Goal: Task Accomplishment & Management: Use online tool/utility

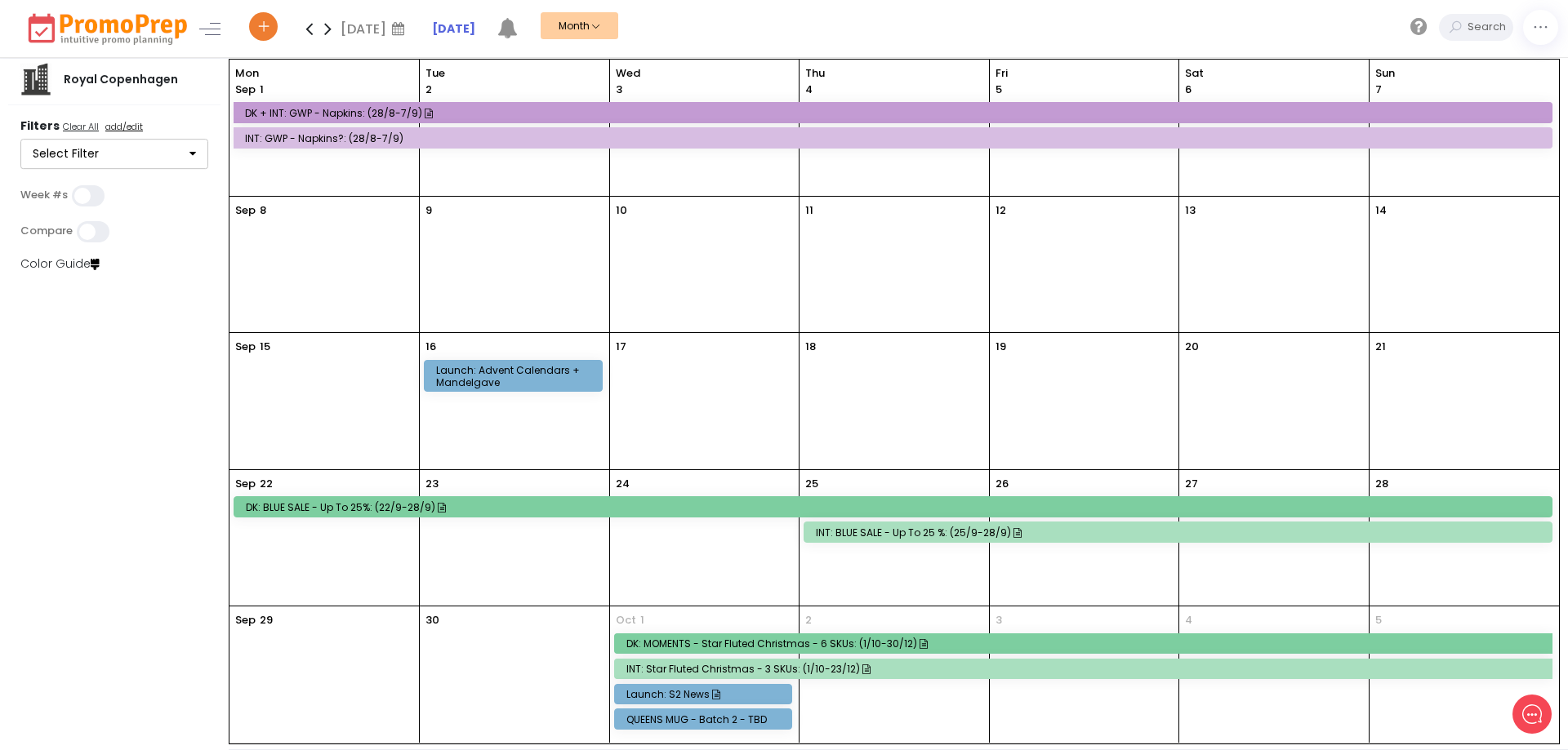
click at [307, 25] on icon at bounding box center [309, 28] width 19 height 32
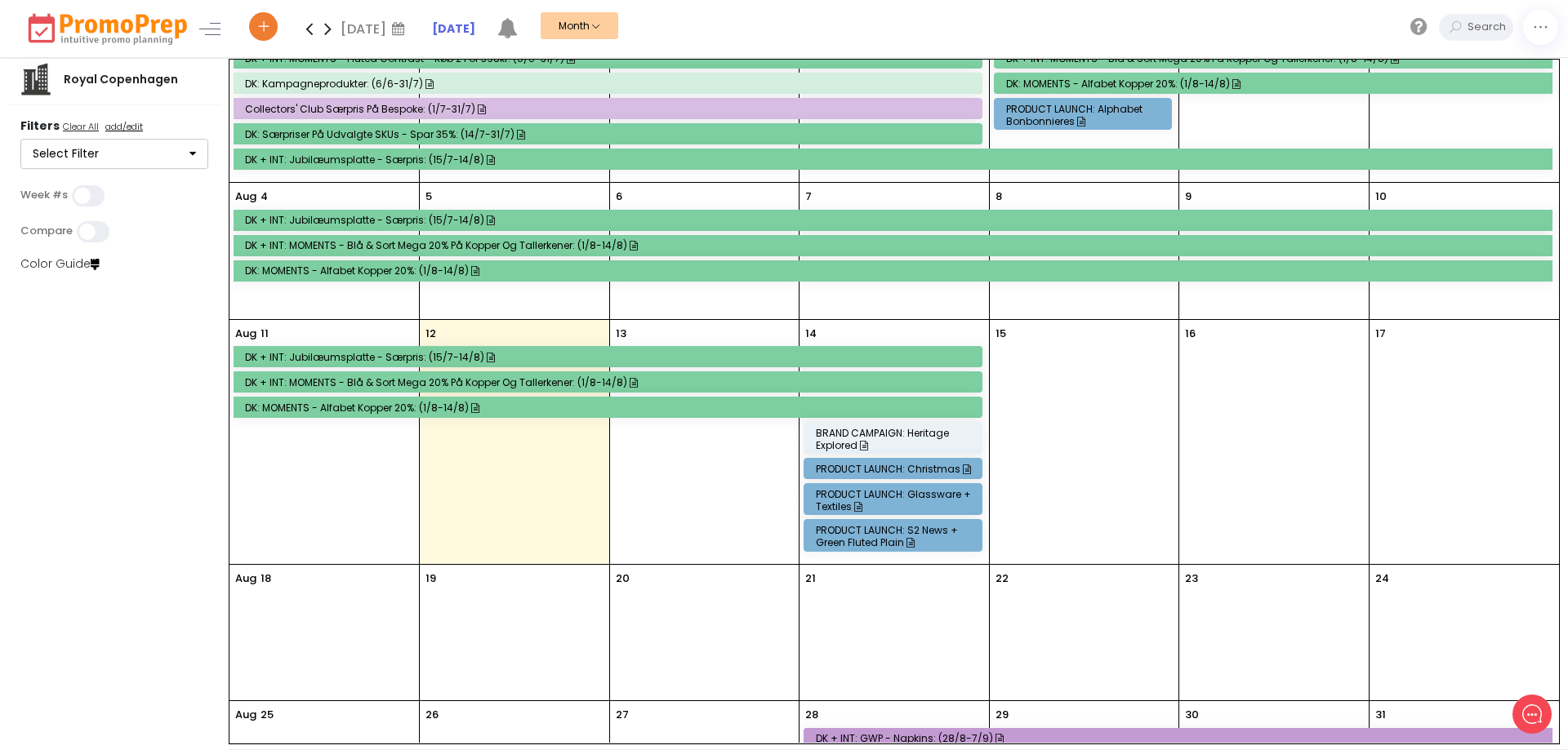
scroll to position [149, 0]
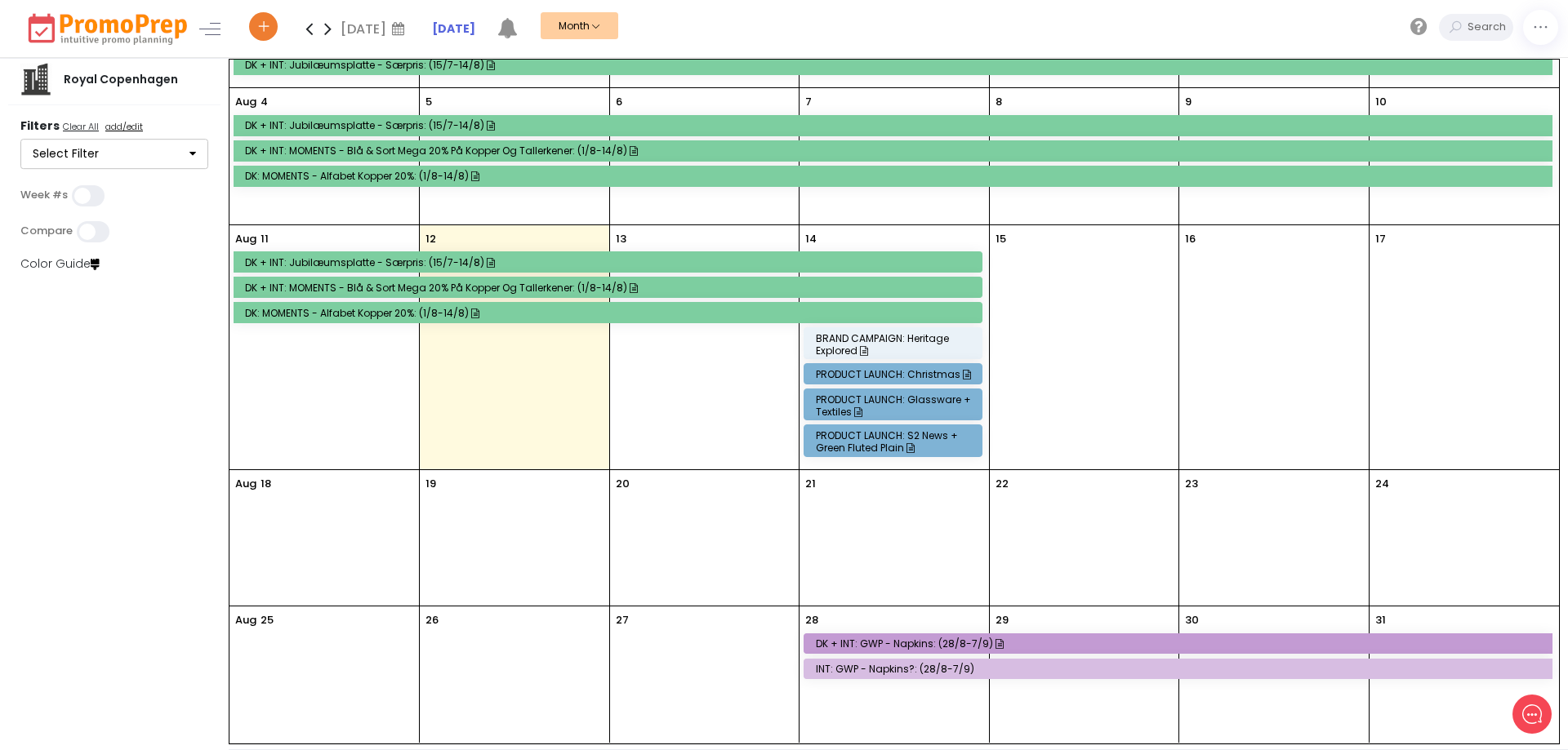
click at [287, 480] on div "[DATE]" at bounding box center [324, 538] width 189 height 136
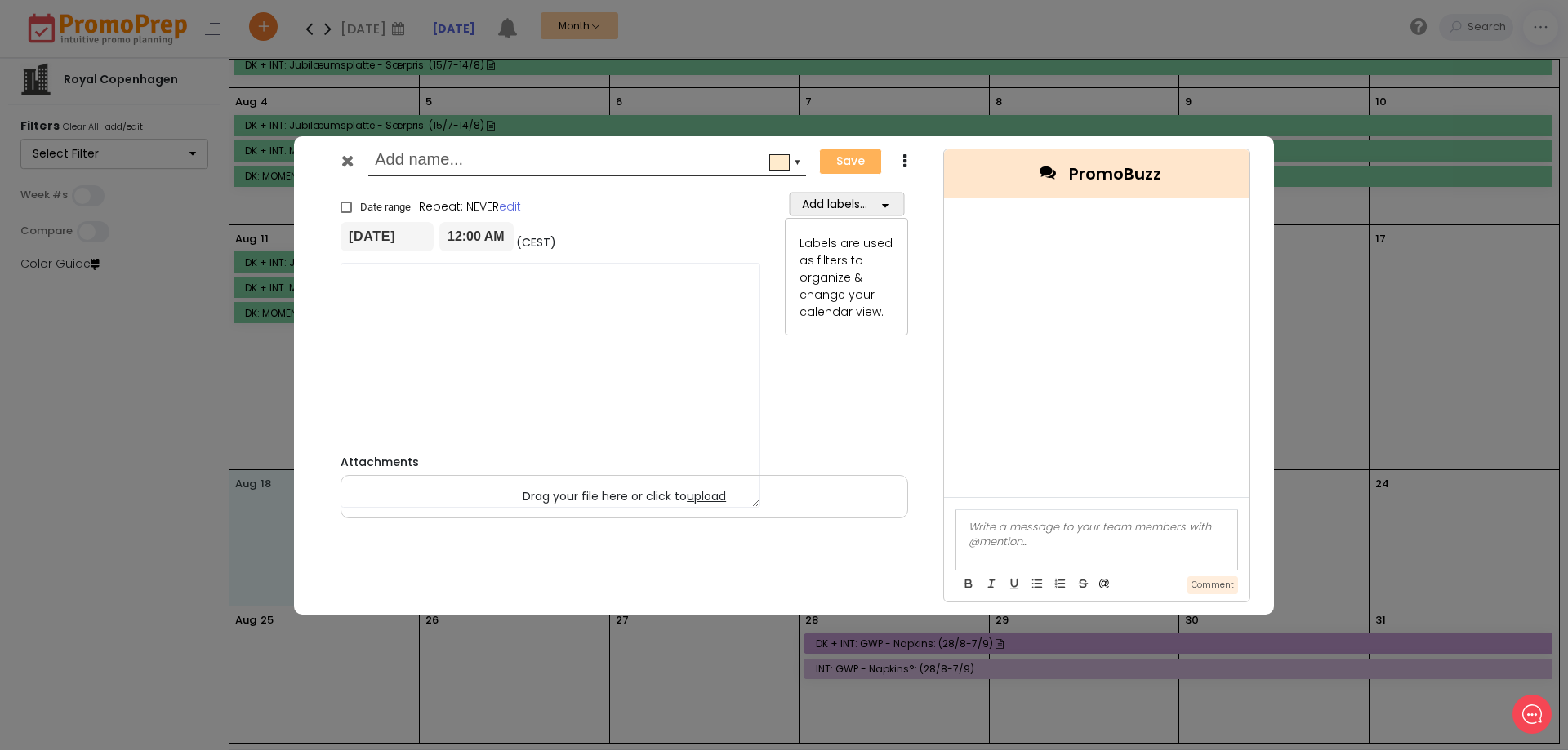
click at [287, 480] on div "▼ Save Duplicate × Date range Repeat: NEVER edit [DATE] 12:00 AM (CEST) [DATE] …" at bounding box center [784, 375] width 1568 height 750
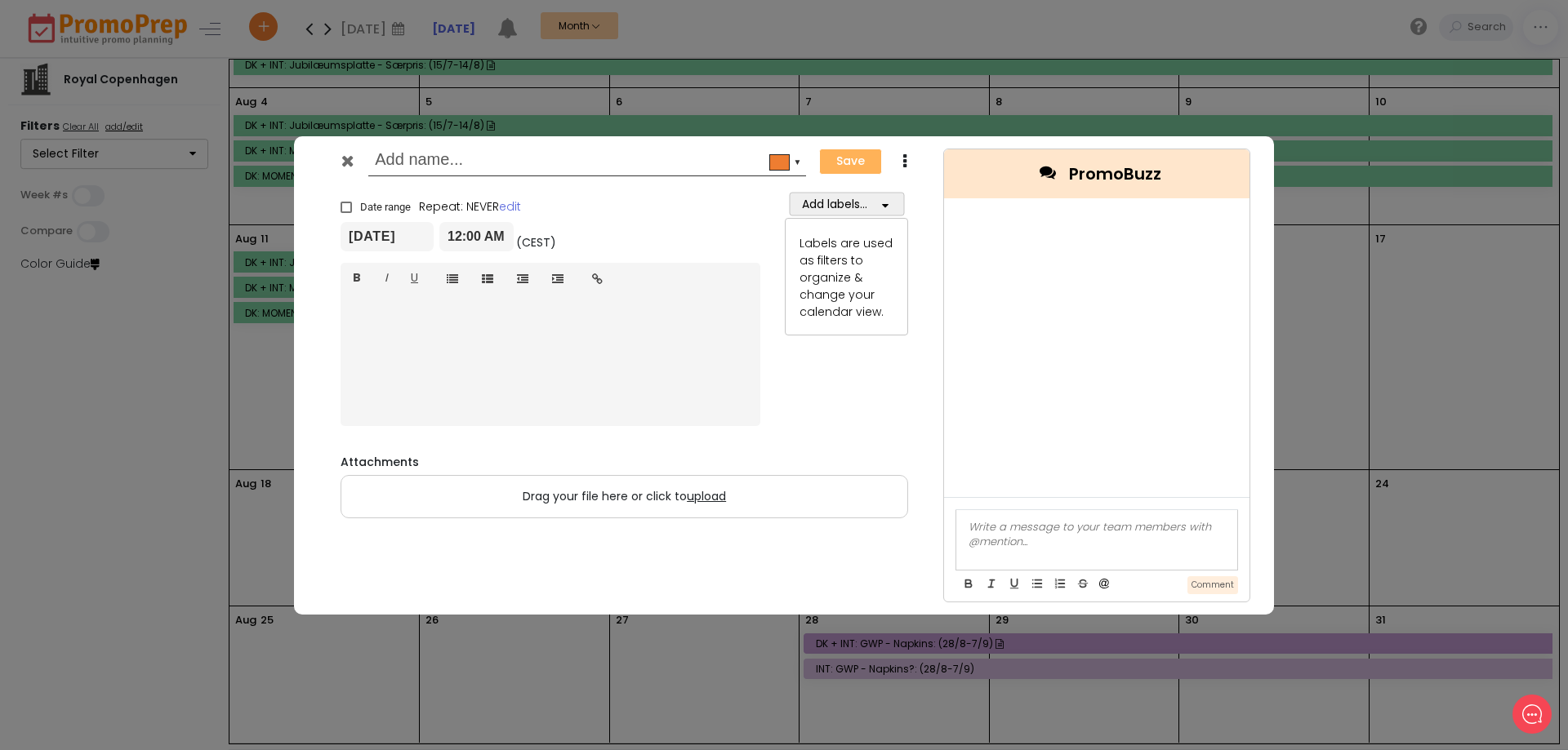
click at [427, 157] on input "text" at bounding box center [584, 162] width 419 height 30
type input "B grade - personalesalg"
click at [349, 203] on span at bounding box center [346, 207] width 11 height 11
click at [342, 200] on input "Date range" at bounding box center [341, 200] width 1 height 1
checkbox input "true"
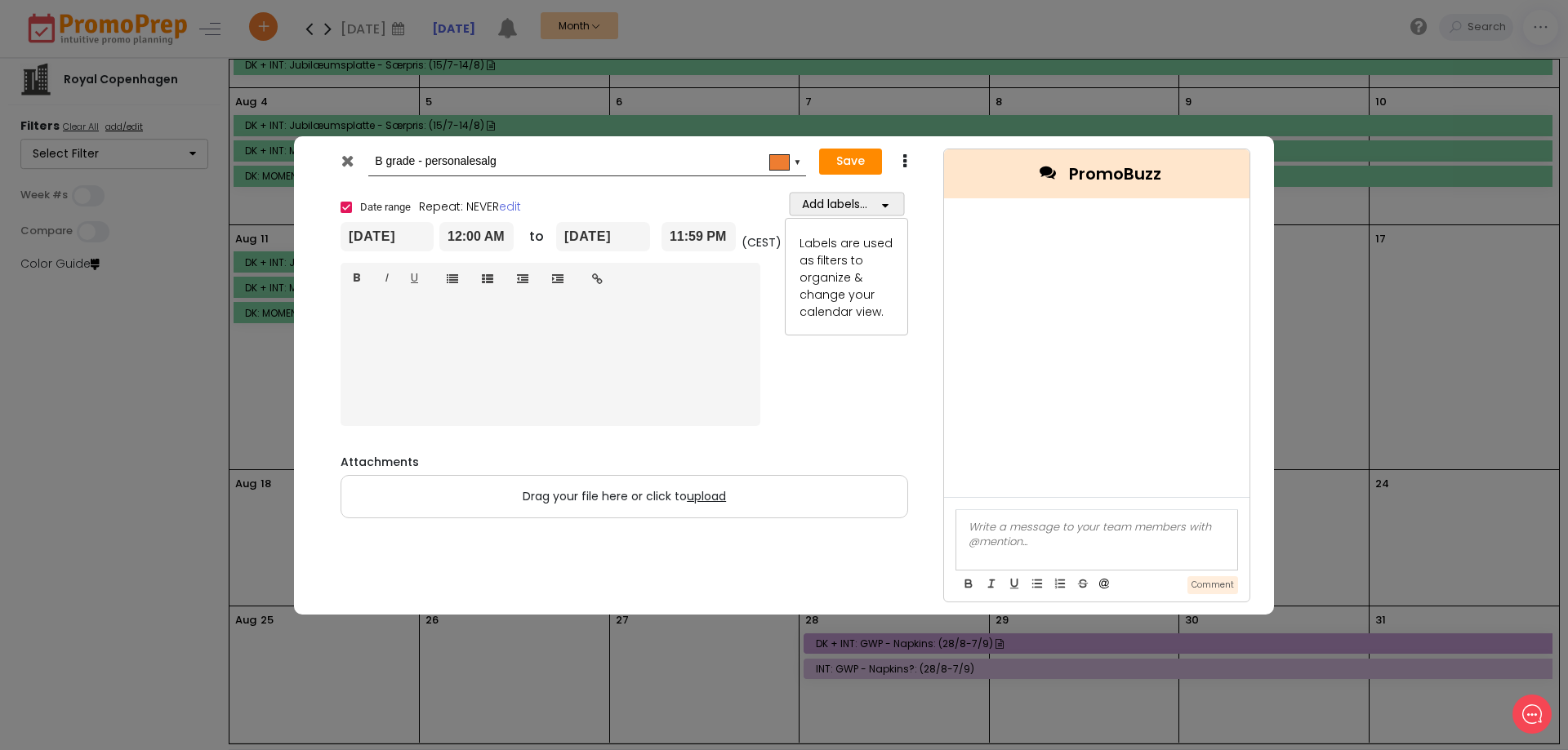
click at [611, 234] on input "[DATE]" at bounding box center [603, 237] width 94 height 30
click at [699, 397] on td "22" at bounding box center [693, 394] width 29 height 24
type input "[DATE]"
click at [773, 153] on div "▼" at bounding box center [785, 162] width 39 height 23
click at [817, 320] on span at bounding box center [816, 317] width 13 height 13
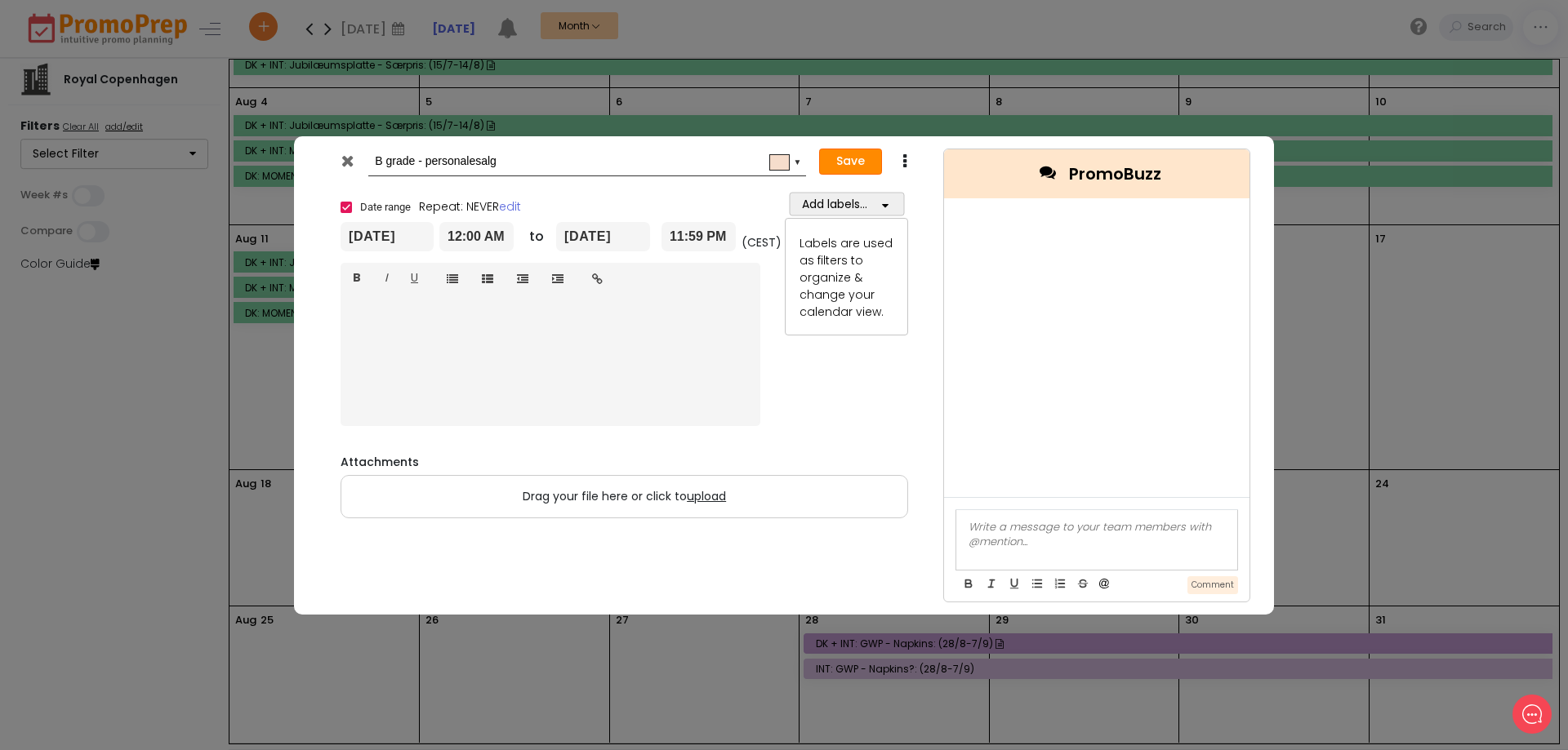
click at [852, 154] on button "Save" at bounding box center [850, 162] width 63 height 26
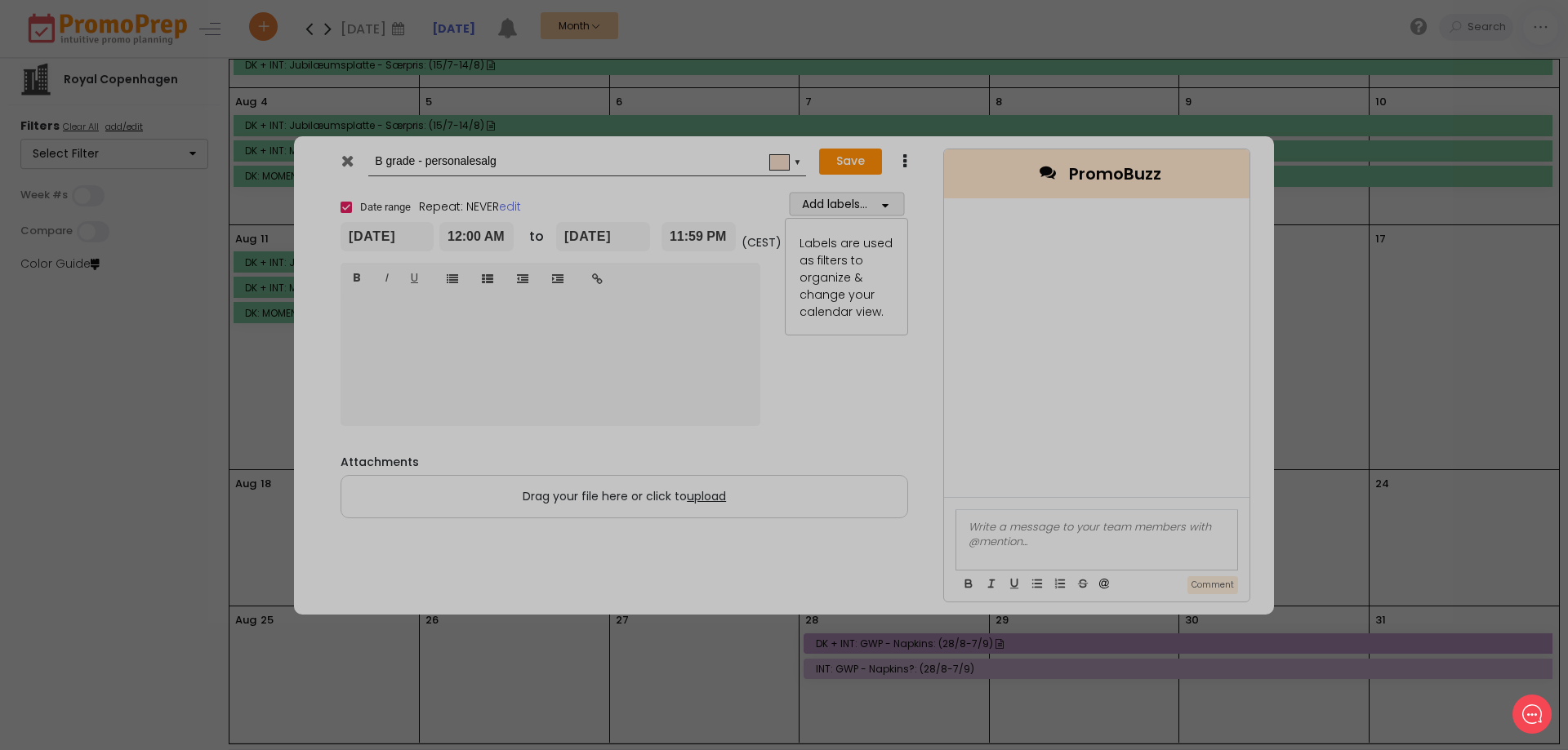
type input "[DATE]"
type input "00:00"
type input "[DATE]"
type input "23:59"
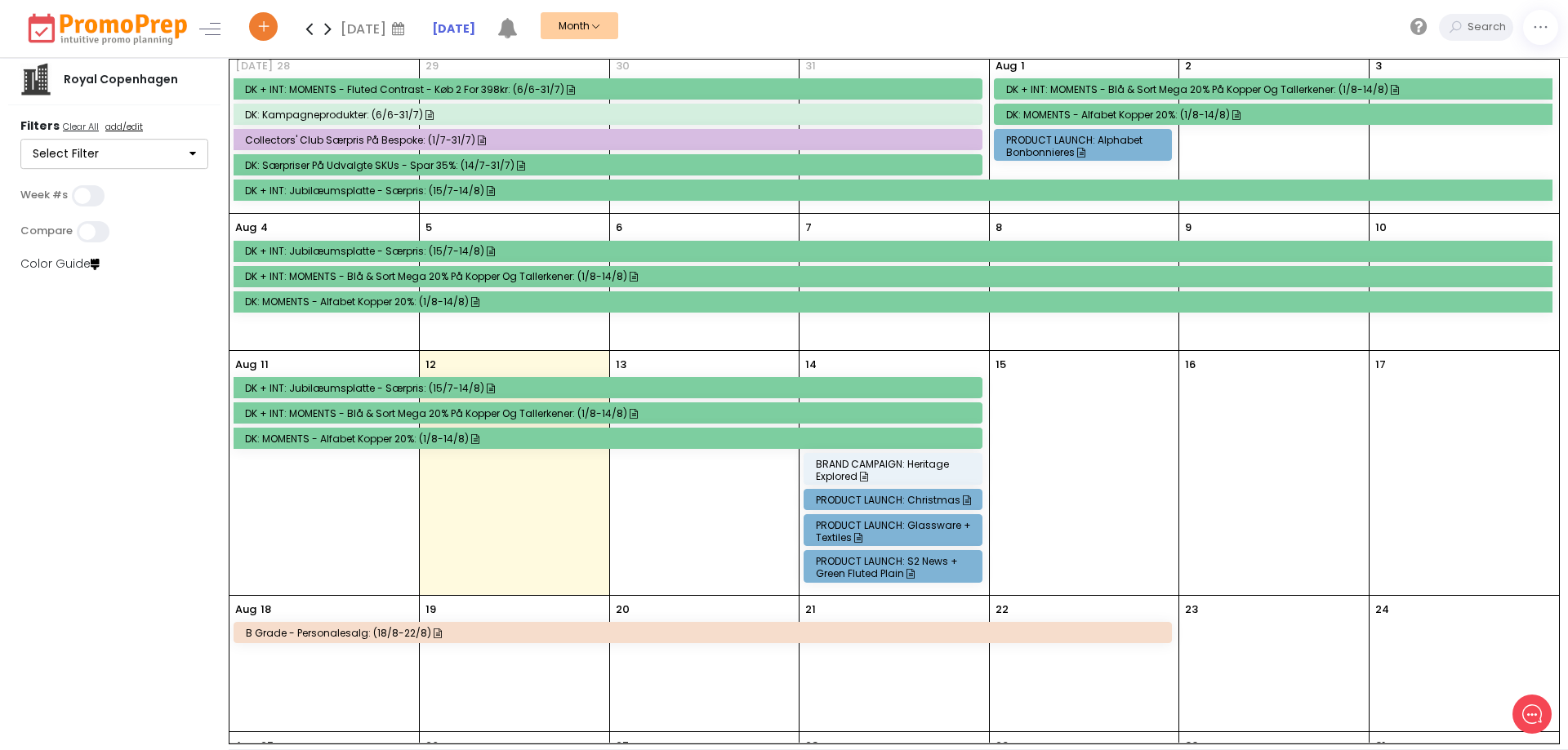
scroll to position [0, 0]
